Goal: Navigation & Orientation: Find specific page/section

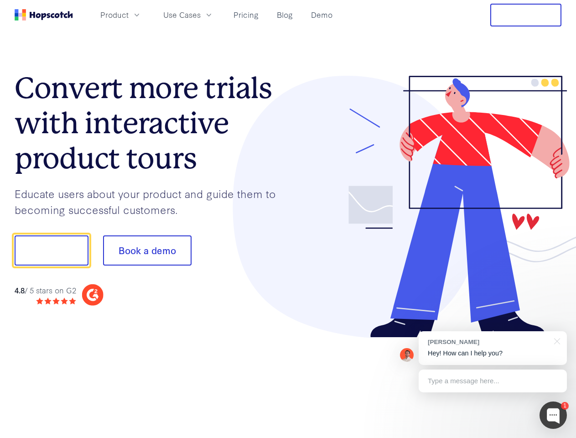
click at [288, 219] on div at bounding box center [425, 207] width 274 height 262
click at [129, 15] on span "Product" at bounding box center [114, 14] width 28 height 11
click at [201, 15] on span "Use Cases" at bounding box center [181, 14] width 37 height 11
click at [526, 15] on button "Free Trial" at bounding box center [526, 15] width 71 height 23
click at [51, 251] on button "Show me!" at bounding box center [52, 250] width 74 height 30
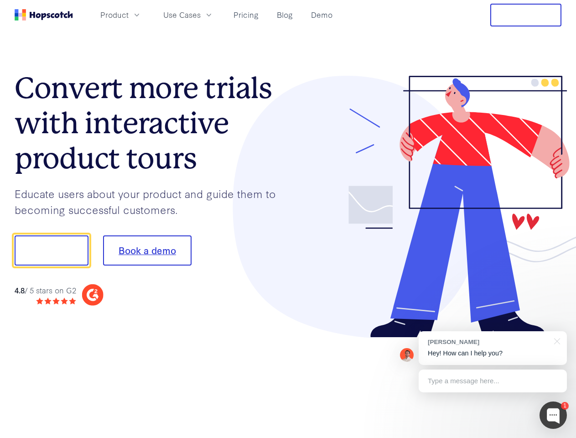
click at [147, 251] on button "Book a demo" at bounding box center [147, 250] width 89 height 30
click at [554, 415] on div at bounding box center [553, 415] width 27 height 27
click at [493, 348] on div "[PERSON_NAME] Hey! How can I help you?" at bounding box center [493, 348] width 148 height 34
click at [556, 340] on div at bounding box center [481, 249] width 171 height 304
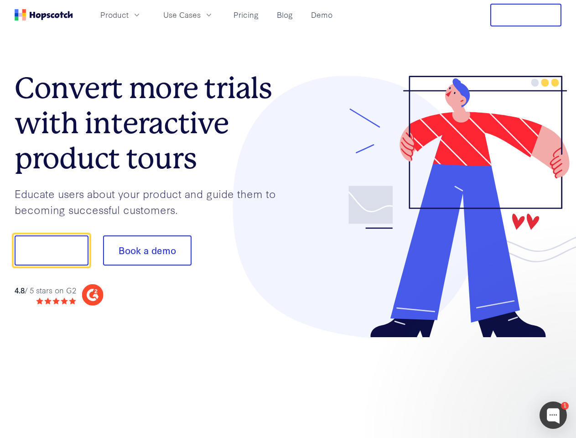
click at [493, 381] on div at bounding box center [481, 311] width 171 height 182
